Goal: Task Accomplishment & Management: Manage account settings

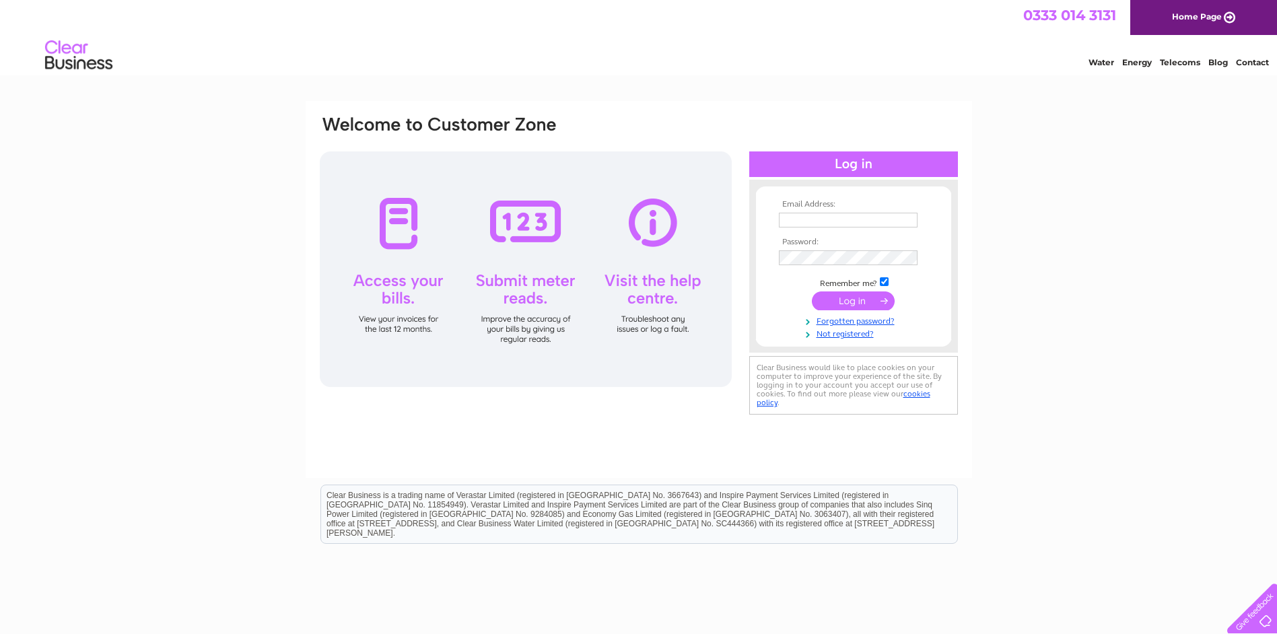
type input "ROBERT.WARDROP@STEVENSONBROS.CO.UK"
click at [848, 302] on input "submit" at bounding box center [853, 301] width 83 height 19
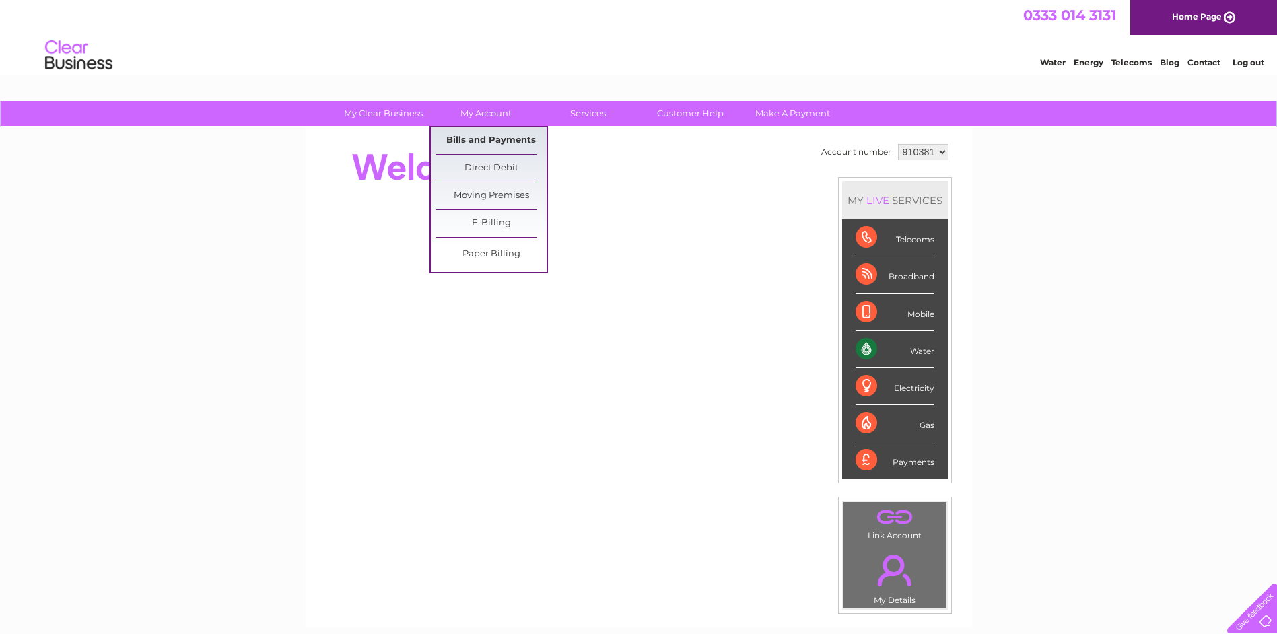
click at [487, 137] on link "Bills and Payments" at bounding box center [491, 140] width 111 height 27
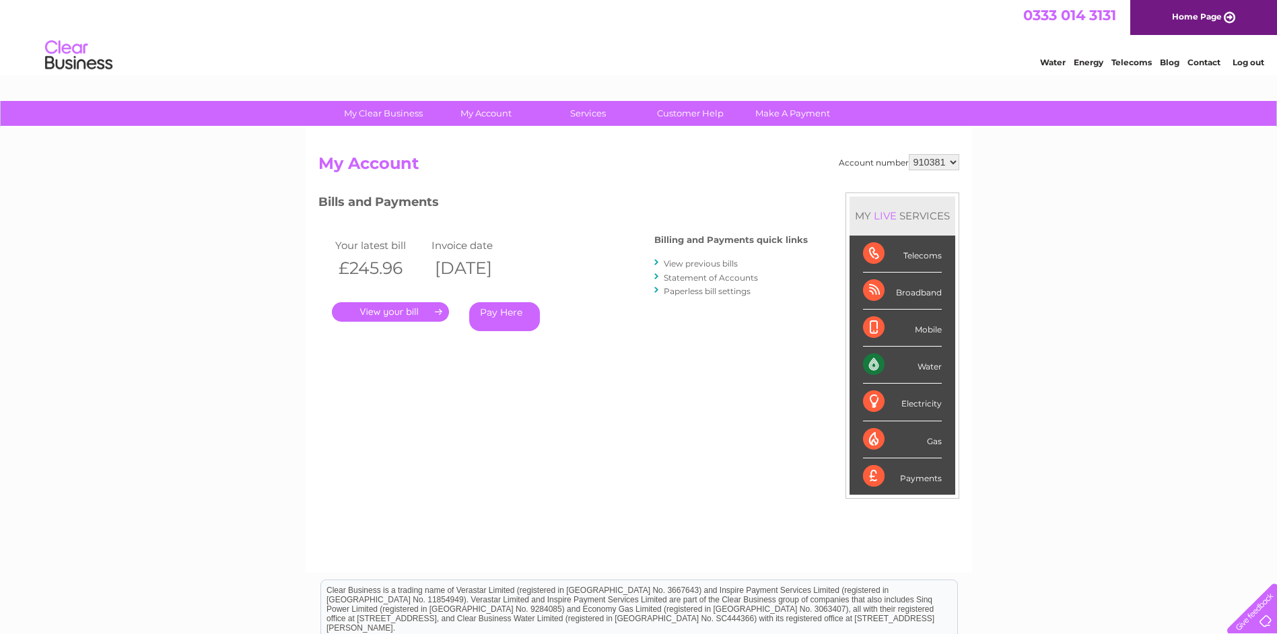
click at [411, 308] on link "." at bounding box center [390, 312] width 117 height 20
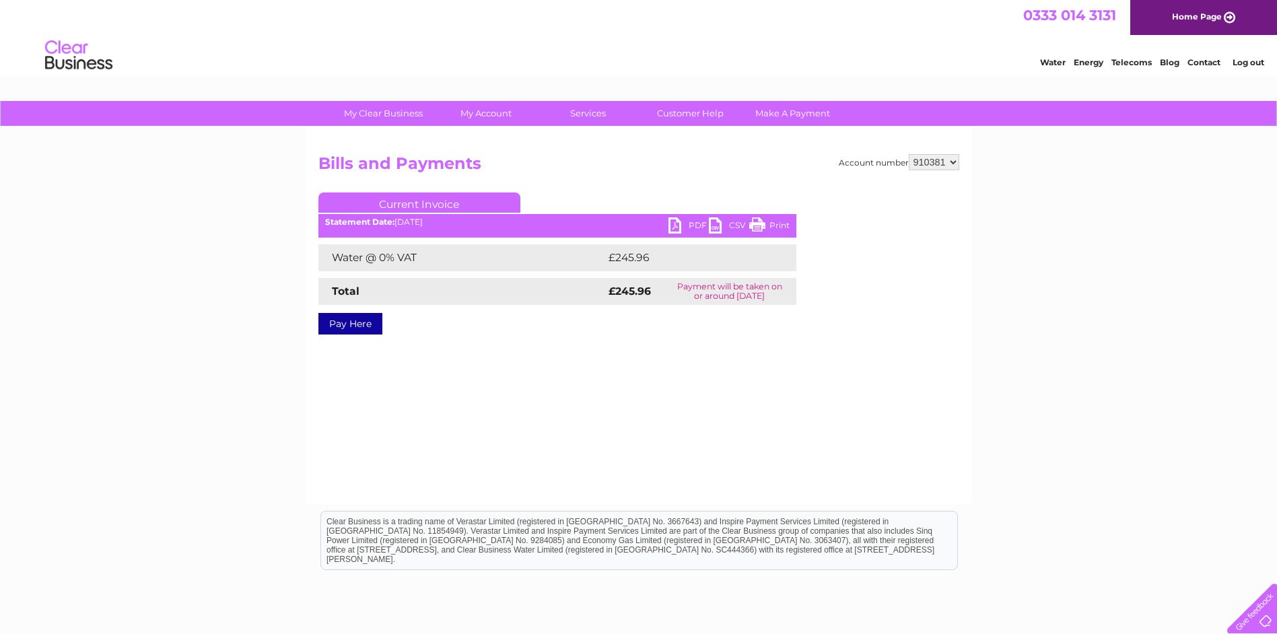
click at [673, 222] on link "PDF" at bounding box center [689, 227] width 40 height 20
click at [951, 160] on select "910381 910384" at bounding box center [934, 162] width 51 height 16
select select "910384"
click at [909, 154] on select "910381 910384" at bounding box center [934, 162] width 51 height 16
click at [677, 225] on link "PDF" at bounding box center [689, 227] width 40 height 20
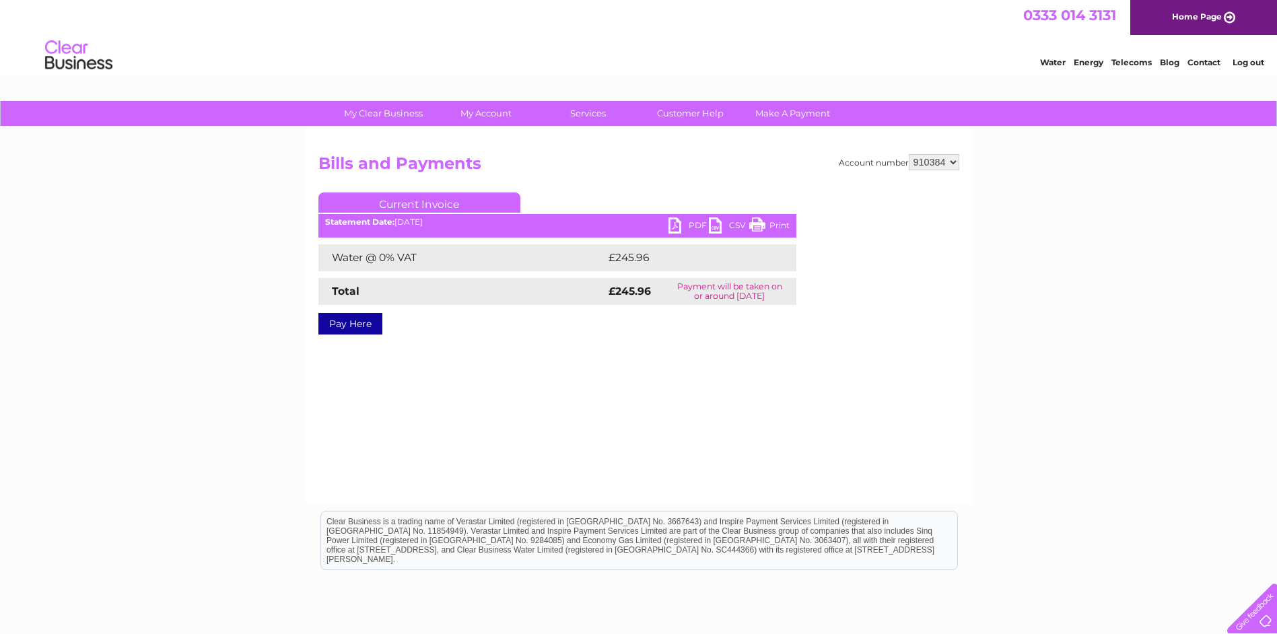
click at [953, 163] on select "910381 910384" at bounding box center [934, 162] width 51 height 16
click at [909, 154] on select "910381 910384" at bounding box center [934, 162] width 51 height 16
click at [679, 224] on link "PDF" at bounding box center [689, 227] width 40 height 20
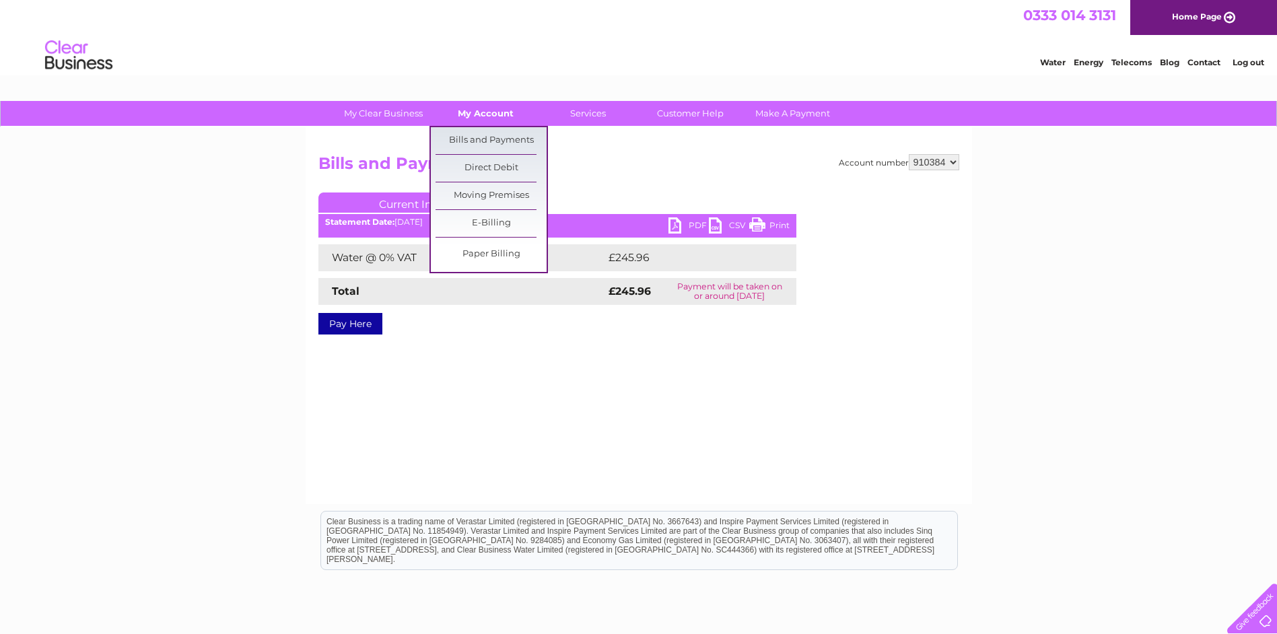
click at [492, 114] on link "My Account" at bounding box center [485, 113] width 111 height 25
click at [481, 142] on link "Bills and Payments" at bounding box center [491, 140] width 111 height 27
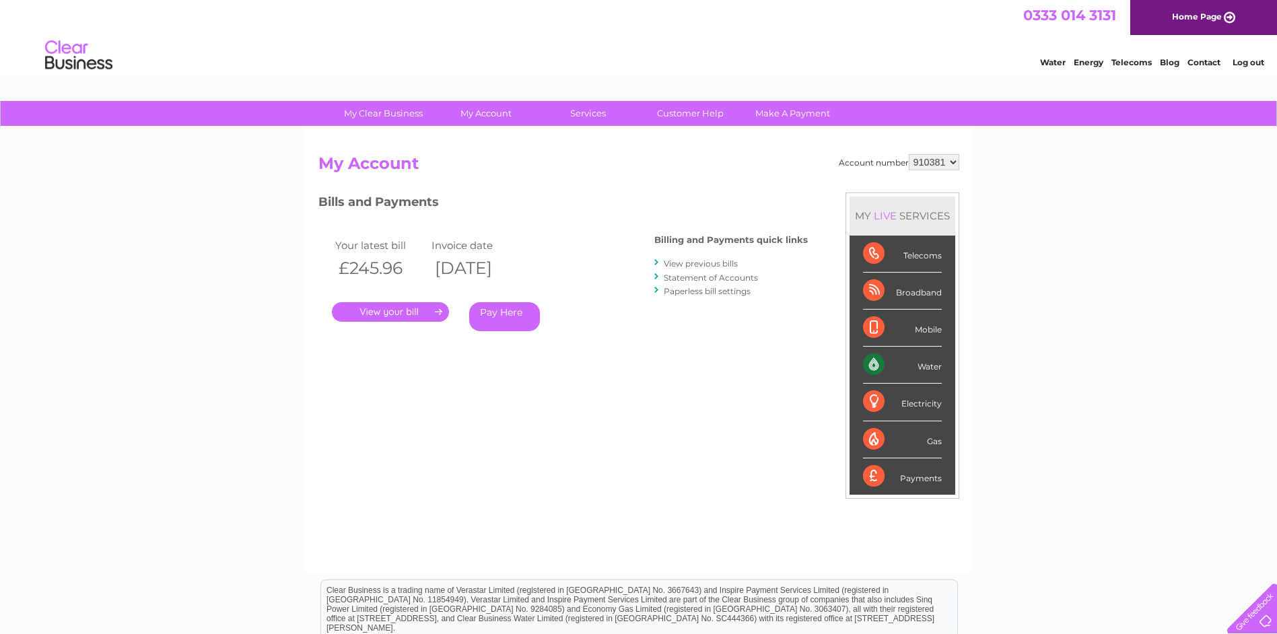
click at [953, 160] on select "910381 910384" at bounding box center [934, 162] width 51 height 16
select select "910384"
click at [909, 154] on select "910381 910384" at bounding box center [934, 162] width 51 height 16
click at [397, 310] on link "." at bounding box center [390, 312] width 117 height 20
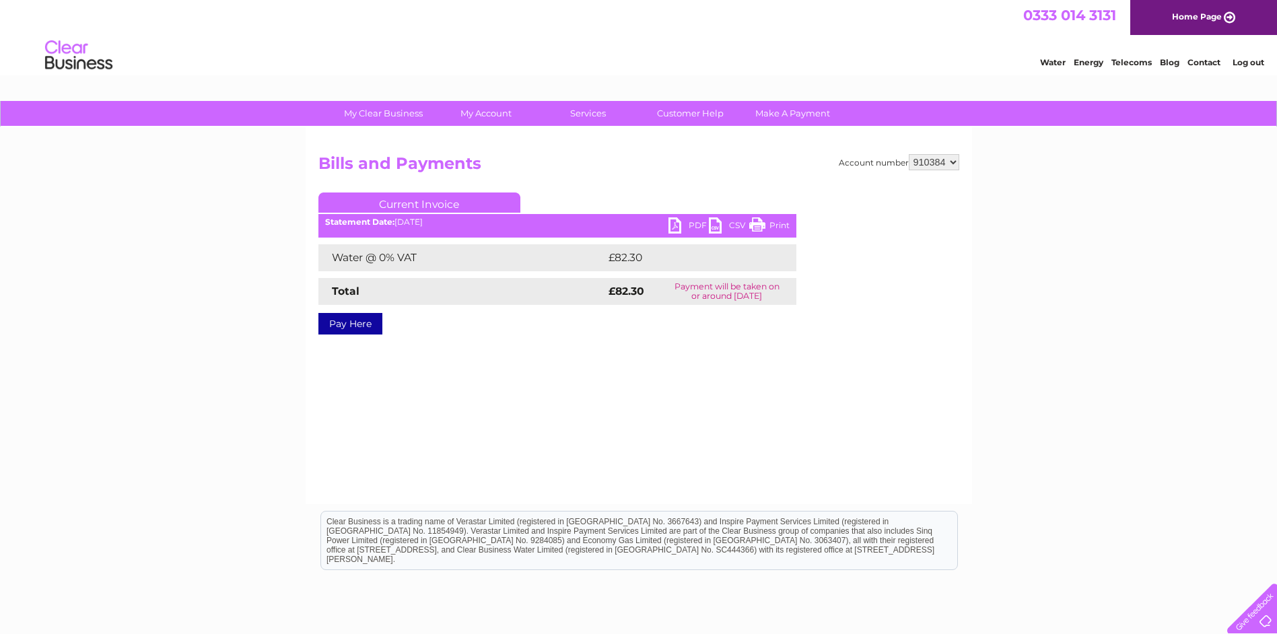
click at [685, 224] on link "PDF" at bounding box center [689, 227] width 40 height 20
